Goal: Task Accomplishment & Management: Manage account settings

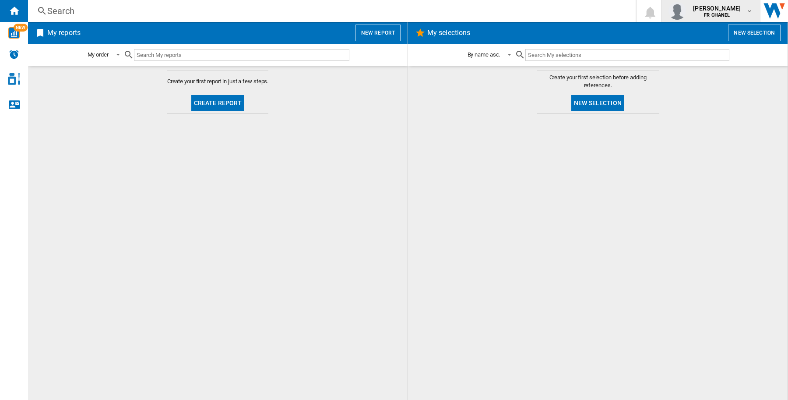
click at [727, 16] on span "FR CHANEL" at bounding box center [717, 15] width 48 height 5
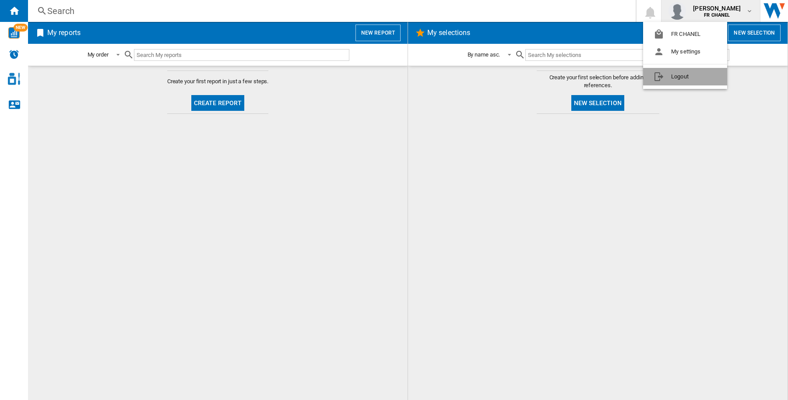
click at [705, 82] on button "Logout" at bounding box center [685, 77] width 84 height 18
